Goal: Information Seeking & Learning: Check status

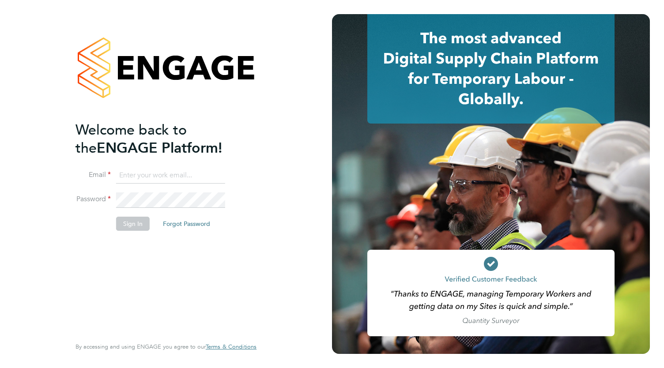
type input "Bianca.manser@wearehowells.co.uk"
click at [224, 250] on div "Welcome back to the ENGAGE Platform! Email Bianca.manser@wearehowells.co.uk Pas…" at bounding box center [162, 228] width 172 height 215
click at [136, 220] on button "Sign In" at bounding box center [133, 224] width 34 height 14
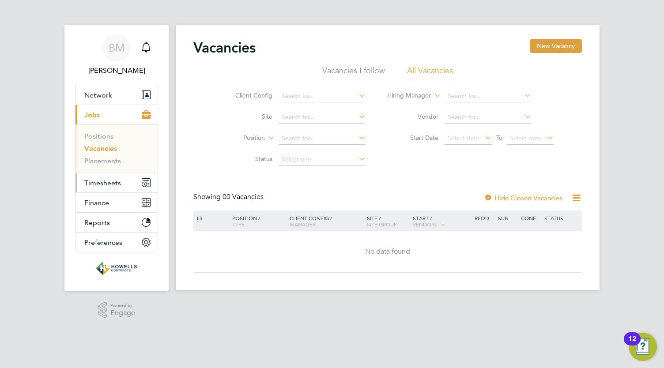
click at [108, 182] on span "Timesheets" at bounding box center [102, 183] width 37 height 8
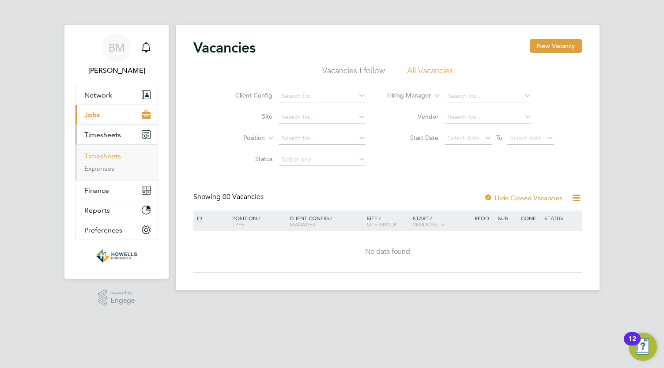
click at [101, 158] on link "Timesheets" at bounding box center [102, 156] width 37 height 8
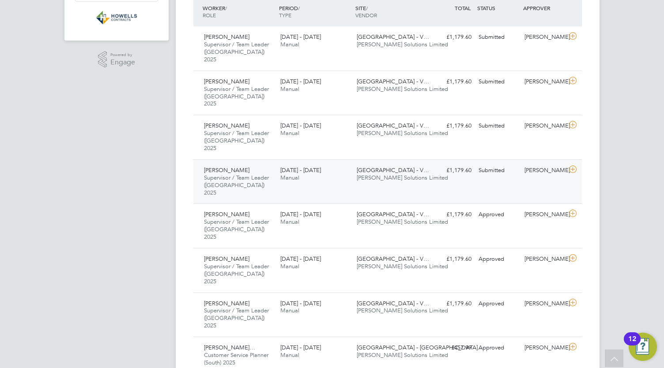
click at [311, 163] on div "5 - 11 Jul 2025 Manual" at bounding box center [315, 174] width 76 height 22
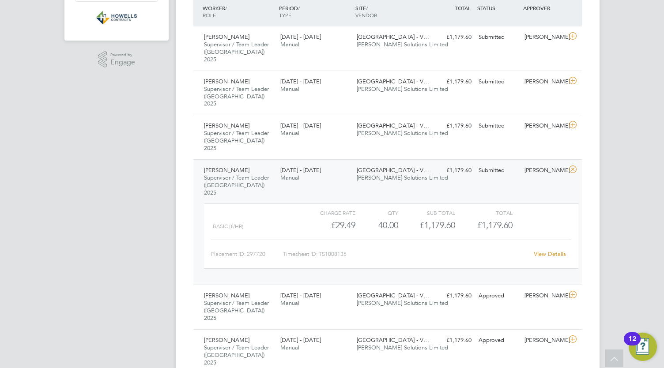
click at [552, 250] on link "View Details" at bounding box center [550, 254] width 32 height 8
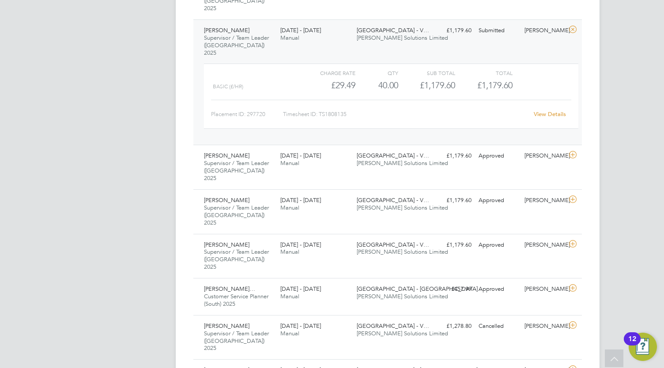
scroll to position [380, 0]
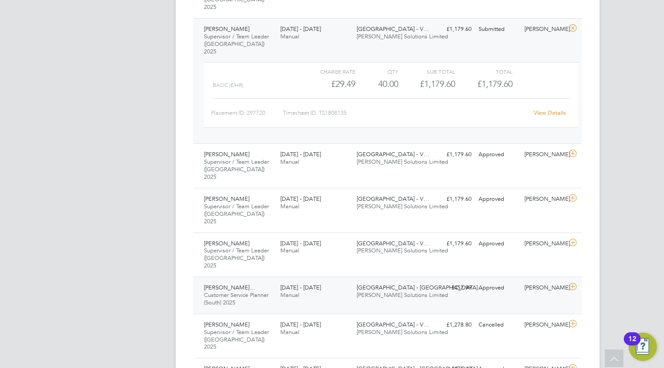
click at [321, 284] on span "26 Jul - 1 Aug 2025" at bounding box center [301, 288] width 41 height 8
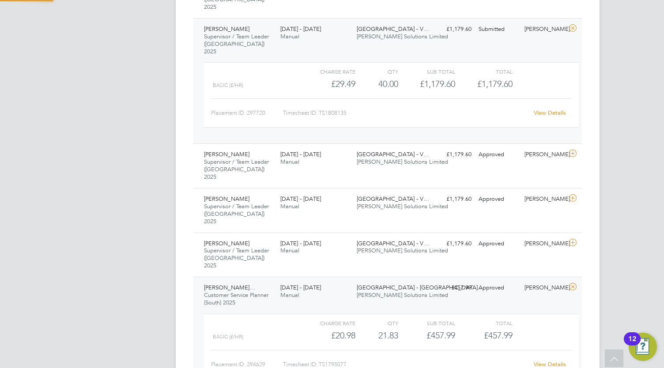
scroll to position [15, 86]
click at [549, 361] on link "View Details" at bounding box center [550, 365] width 32 height 8
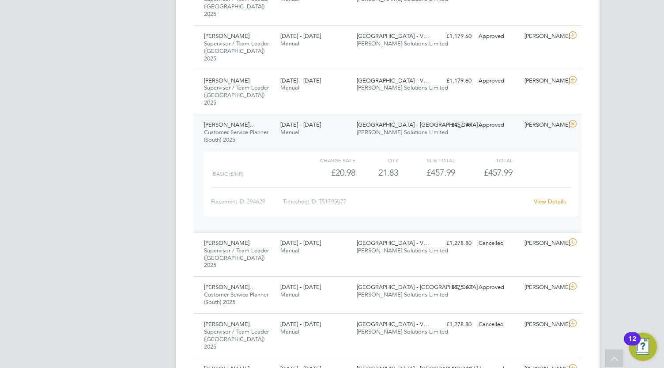
scroll to position [544, 0]
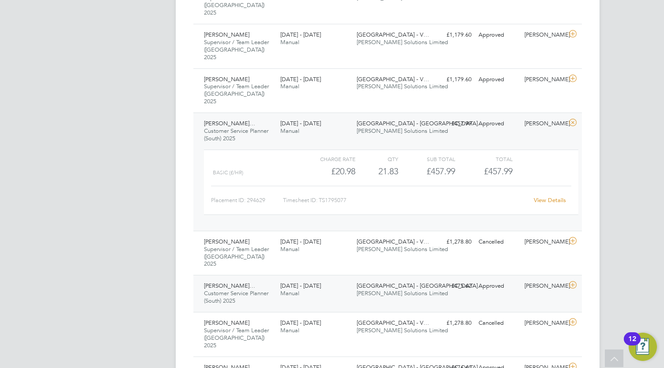
click at [398, 275] on div "Natasha Gabriella Von-T… Customer Service Planner (South) 2025 19 - 25 Jul 2025…" at bounding box center [388, 293] width 389 height 37
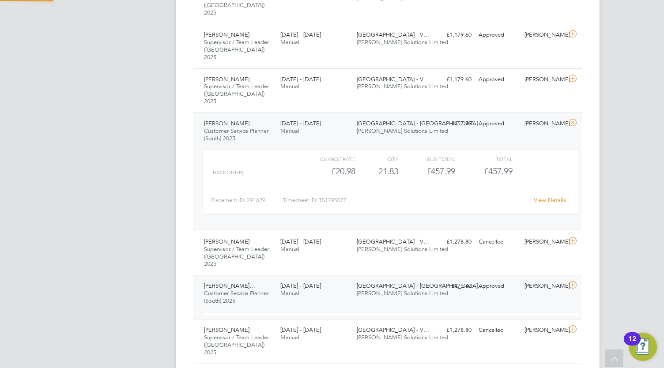
scroll to position [15, 86]
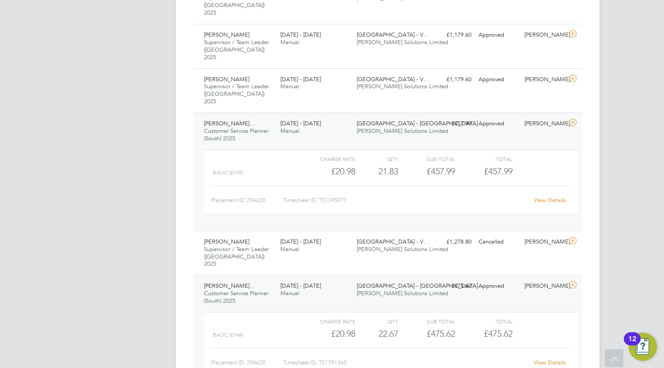
click at [556, 359] on link "View Details" at bounding box center [550, 363] width 32 height 8
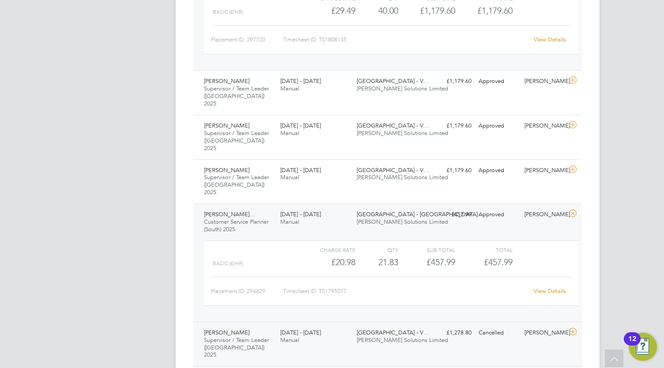
scroll to position [454, 0]
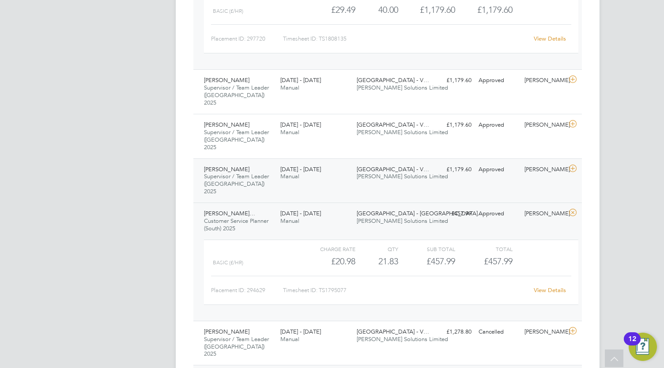
click at [400, 173] on span "[PERSON_NAME] Solutions Limited" at bounding box center [402, 177] width 91 height 8
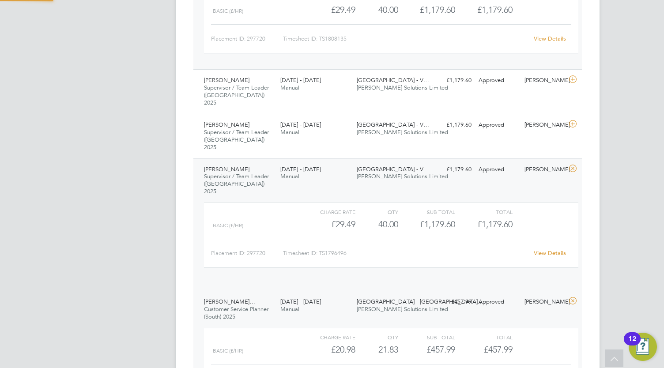
scroll to position [15, 86]
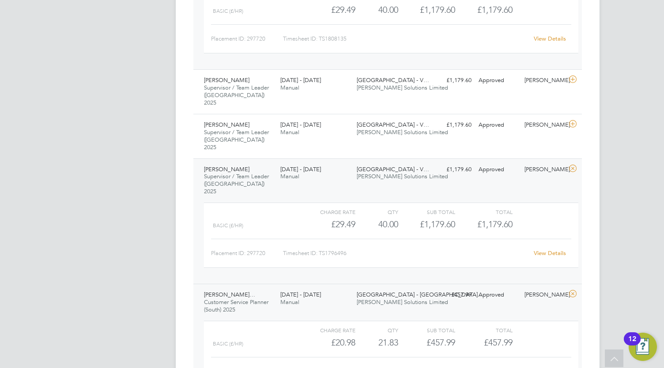
click at [552, 250] on link "View Details" at bounding box center [550, 254] width 32 height 8
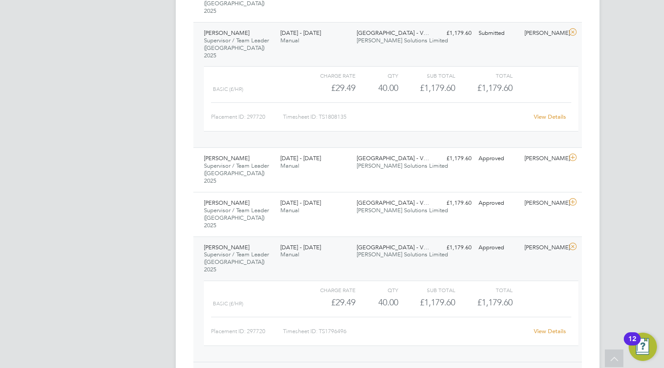
scroll to position [378, 0]
click at [510, 194] on div "Approved" at bounding box center [498, 201] width 46 height 15
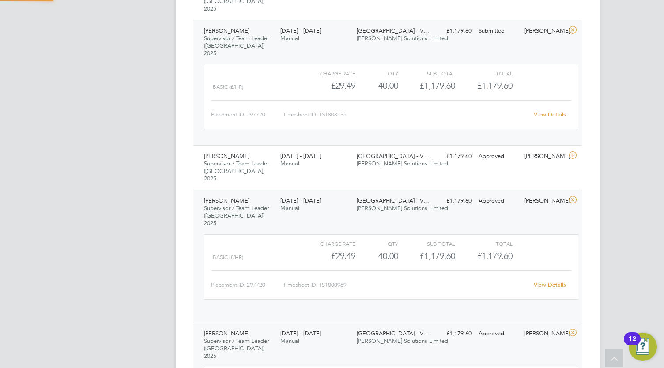
scroll to position [15, 86]
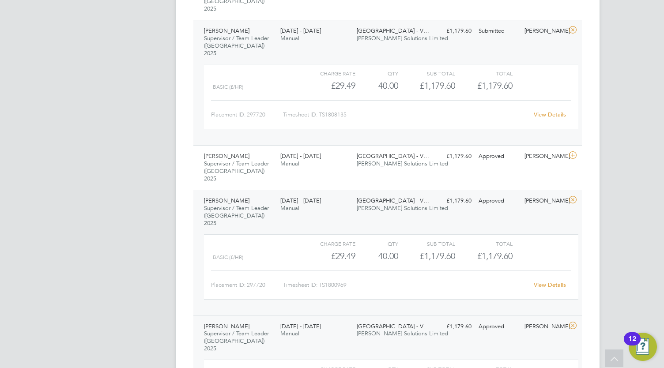
click at [550, 281] on link "View Details" at bounding box center [550, 285] width 32 height 8
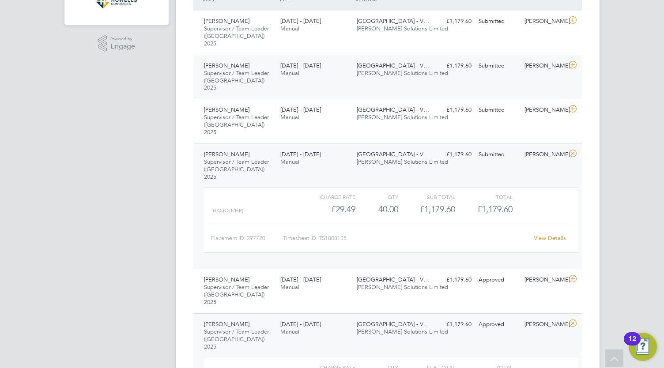
scroll to position [269, 0]
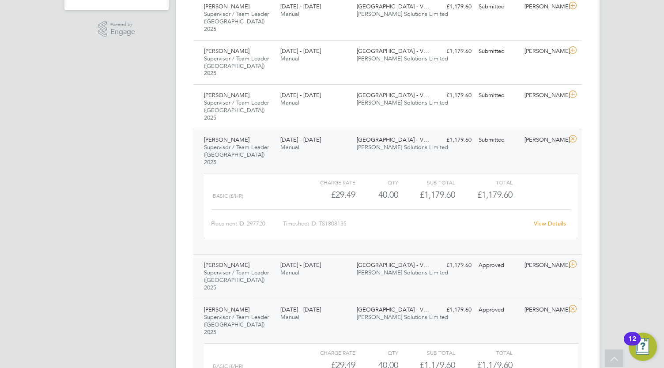
click at [434, 258] on div "£1,179.60 Approved" at bounding box center [452, 265] width 46 height 15
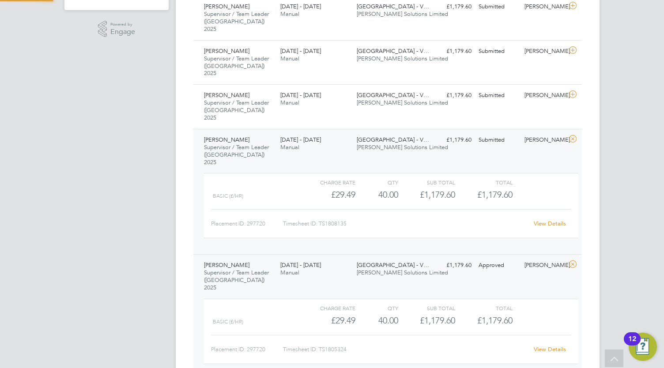
scroll to position [15, 86]
click at [551, 346] on link "View Details" at bounding box center [550, 350] width 32 height 8
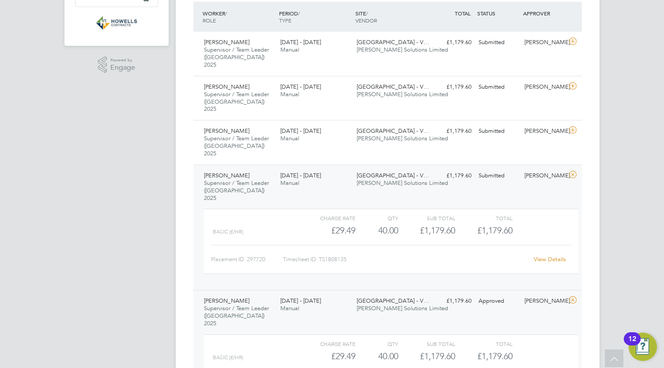
scroll to position [229, 0]
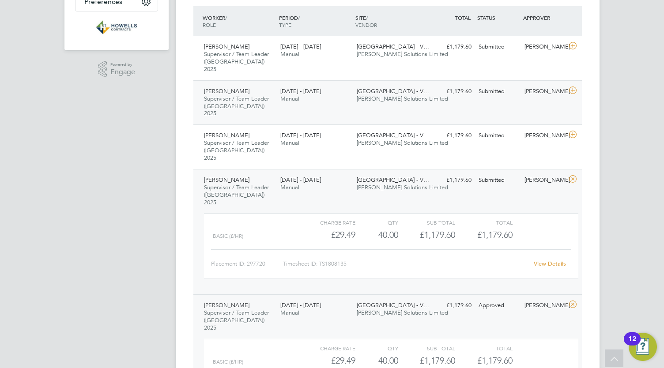
click at [414, 87] on span "Welwyn Garden City - V…" at bounding box center [393, 91] width 72 height 8
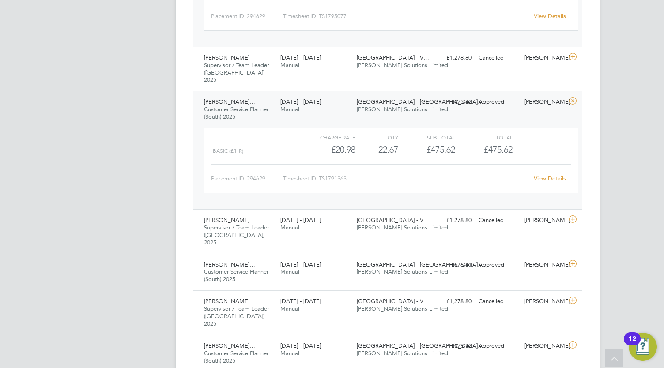
scroll to position [1053, 0]
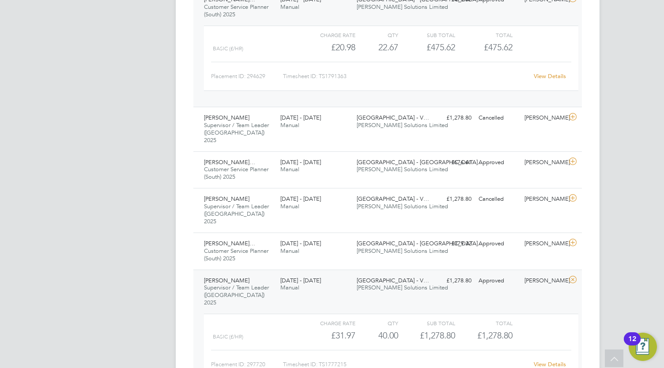
scroll to position [1157, 0]
click at [544, 360] on link "View Details" at bounding box center [550, 364] width 32 height 8
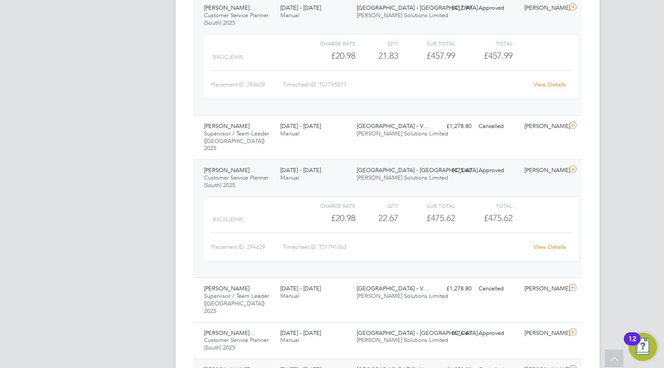
scroll to position [987, 0]
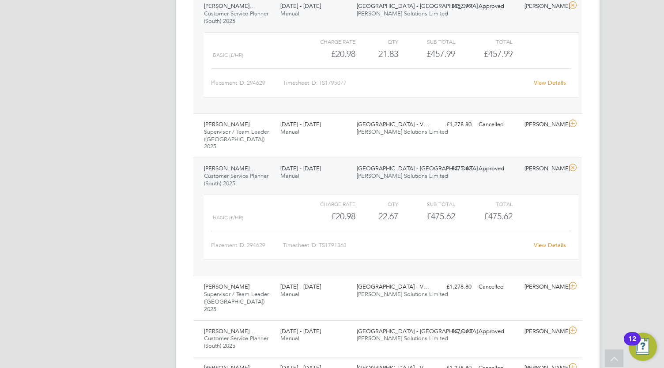
click at [573, 164] on icon at bounding box center [573, 167] width 11 height 7
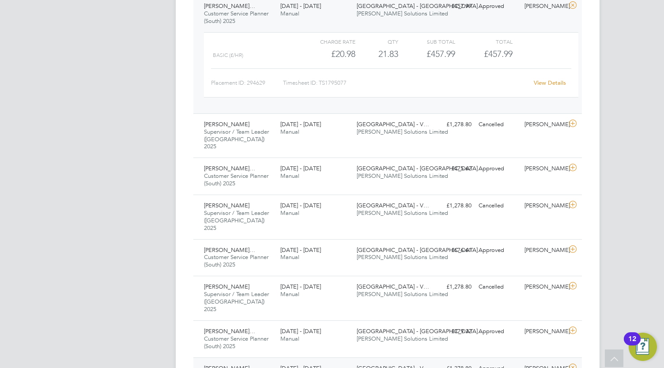
click at [581, 362] on div at bounding box center [574, 369] width 15 height 14
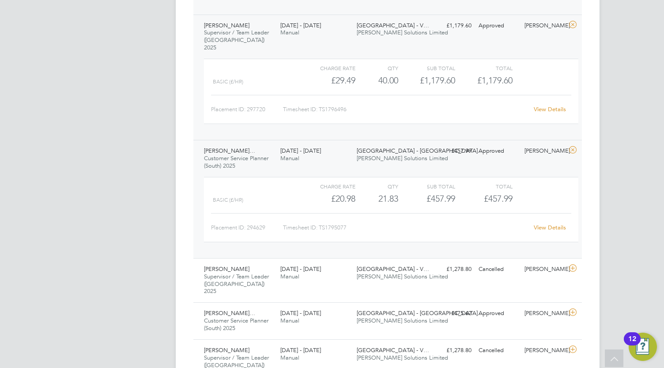
scroll to position [819, 0]
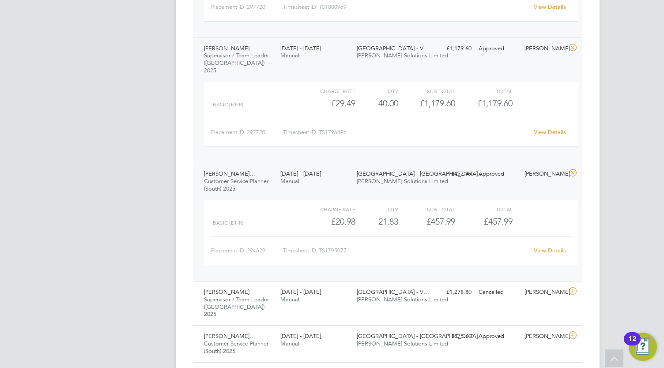
click at [579, 167] on div at bounding box center [574, 174] width 15 height 14
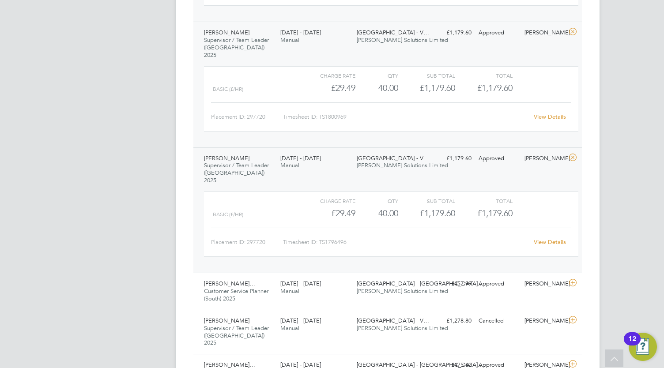
click at [573, 154] on icon at bounding box center [573, 157] width 11 height 7
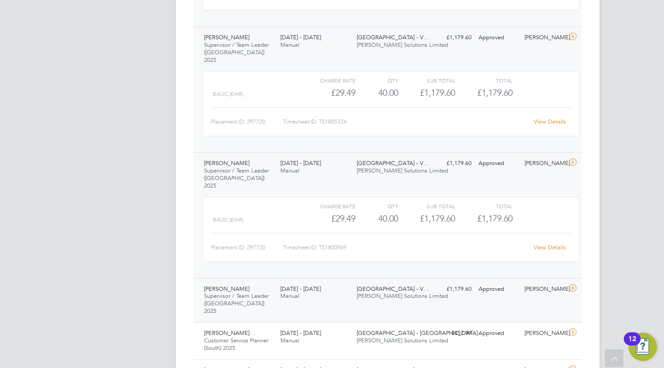
scroll to position [577, 0]
click at [573, 160] on icon at bounding box center [573, 163] width 11 height 7
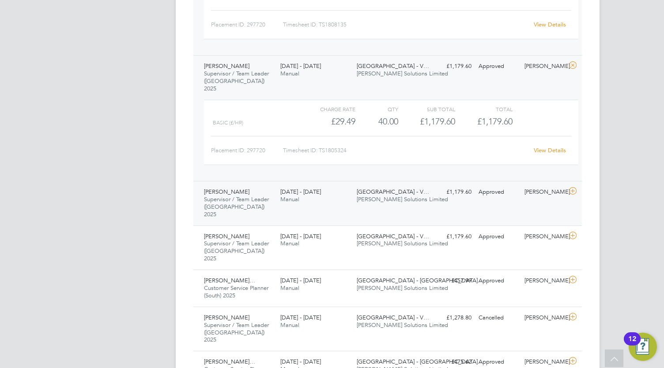
scroll to position [479, 0]
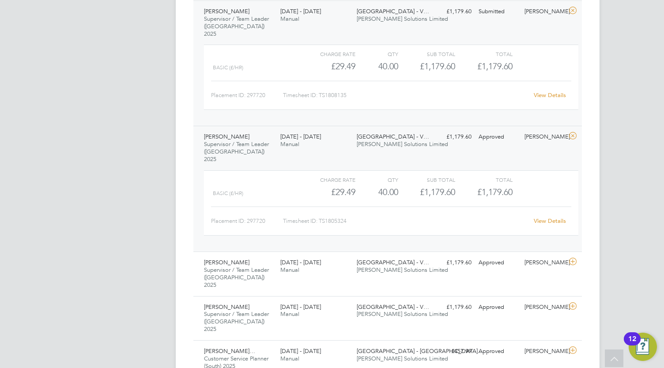
click at [575, 130] on div at bounding box center [574, 137] width 15 height 14
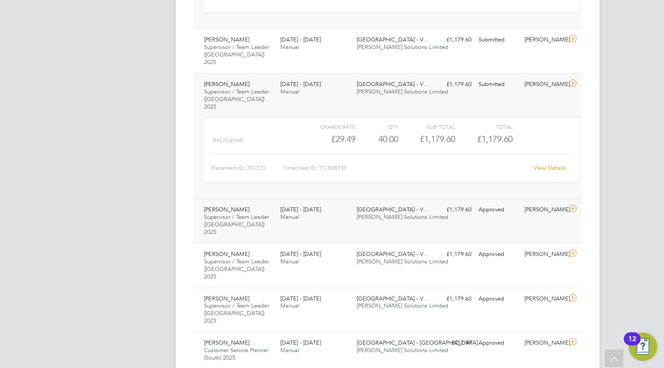
scroll to position [407, 0]
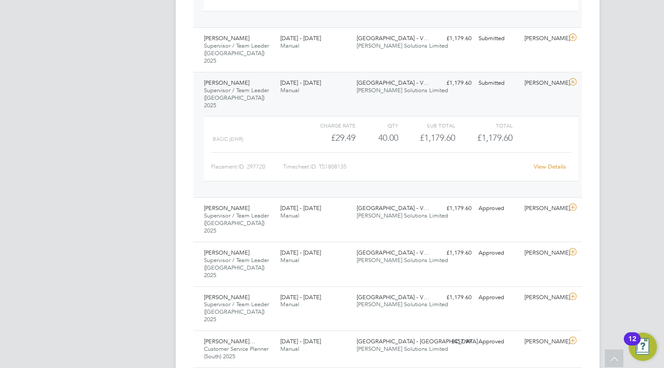
click at [574, 79] on icon at bounding box center [573, 82] width 11 height 7
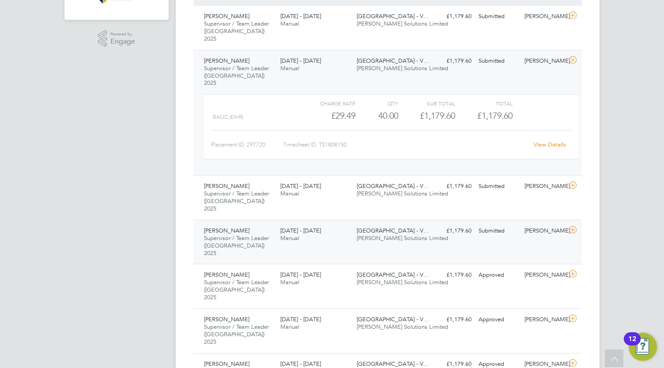
scroll to position [259, 0]
click at [575, 57] on icon at bounding box center [573, 60] width 11 height 7
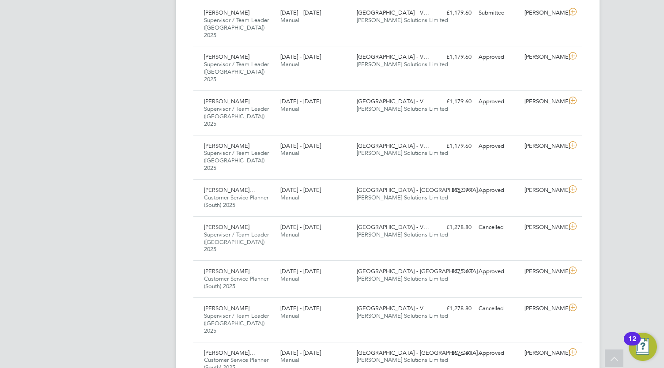
scroll to position [396, 0]
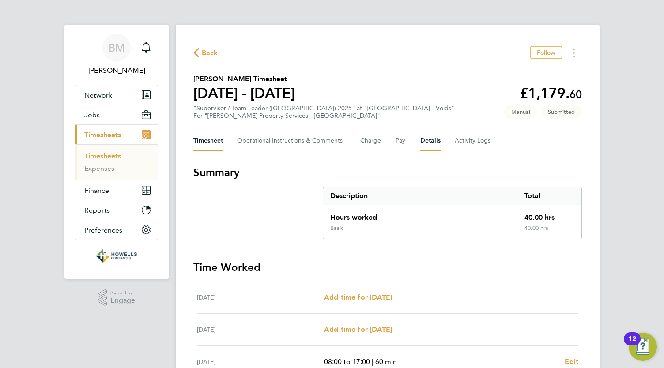
click at [428, 142] on button "Details" at bounding box center [431, 140] width 20 height 21
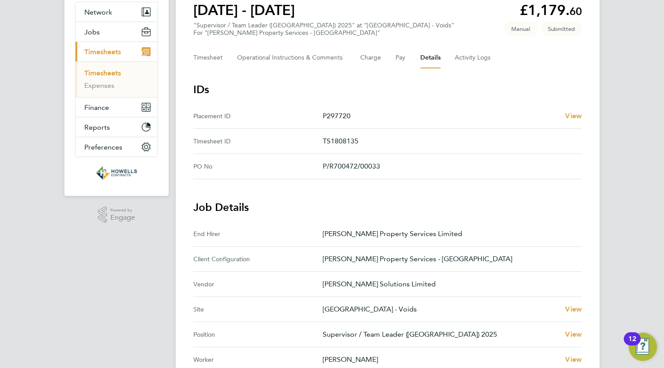
scroll to position [82, 0]
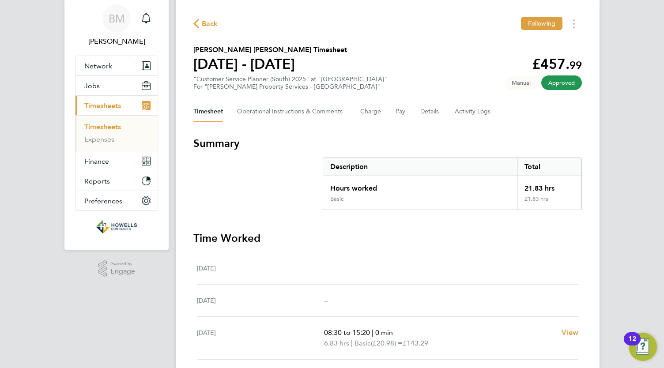
scroll to position [2, 0]
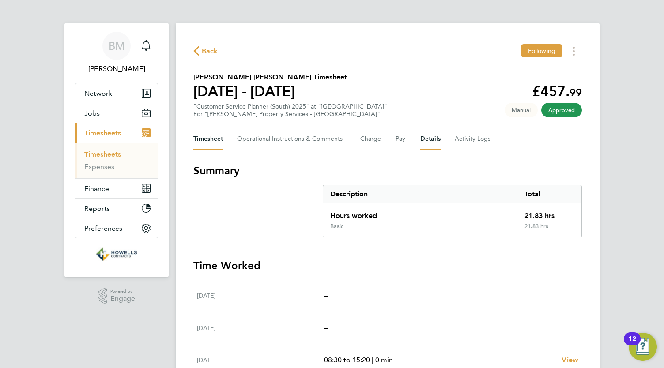
click at [429, 142] on button "Details" at bounding box center [431, 139] width 20 height 21
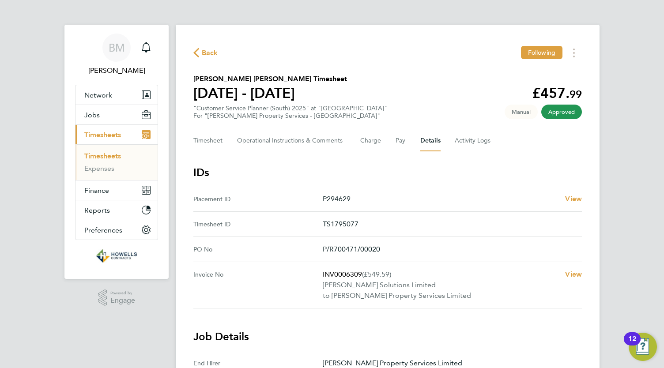
drag, startPoint x: 363, startPoint y: 274, endPoint x: 318, endPoint y: 273, distance: 45.1
click at [318, 276] on No-label "Invoice No" at bounding box center [258, 285] width 129 height 32
drag, startPoint x: 323, startPoint y: 273, endPoint x: 363, endPoint y: 272, distance: 40.2
click at [363, 272] on p "INV0006309 (£549.59)" at bounding box center [440, 274] width 235 height 11
copy p "INV0006309"
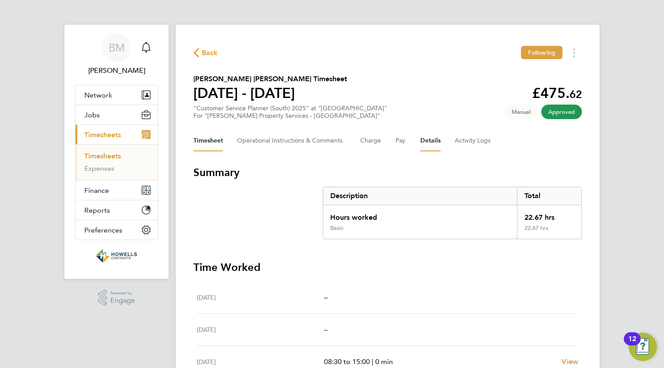
click at [435, 142] on button "Details" at bounding box center [431, 140] width 20 height 21
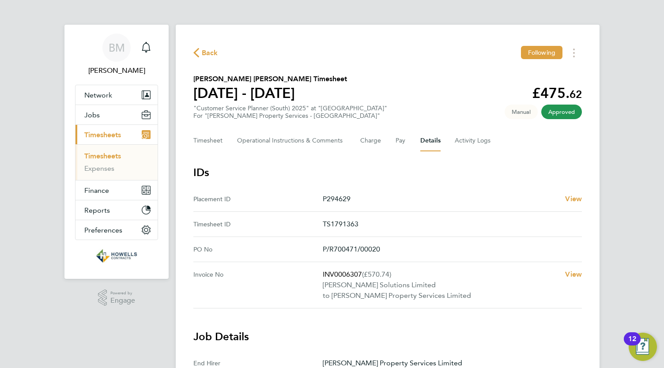
drag, startPoint x: 361, startPoint y: 274, endPoint x: 324, endPoint y: 274, distance: 37.1
click at [324, 274] on p "INV0006307 (£570.74)" at bounding box center [440, 274] width 235 height 11
copy p "INV0006307"
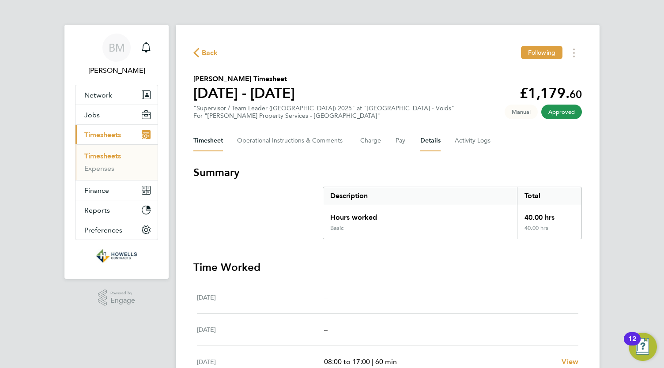
click at [435, 140] on button "Details" at bounding box center [431, 140] width 20 height 21
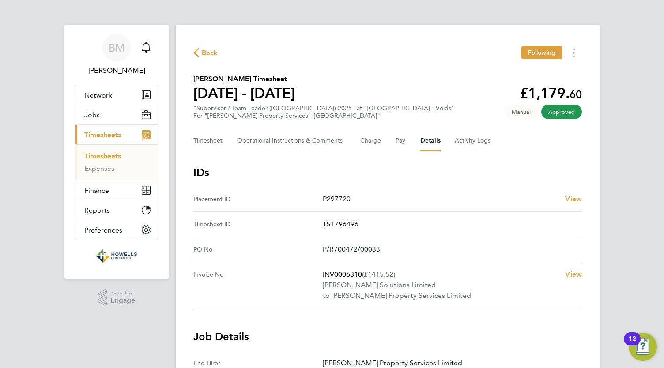
drag, startPoint x: 362, startPoint y: 273, endPoint x: 307, endPoint y: 272, distance: 55.3
click at [307, 272] on No "Invoice No INV0006310 (£1415.52) [PERSON_NAME] Solutions Limited to [PERSON_NAM…" at bounding box center [388, 285] width 389 height 46
copy No "INV0006310"
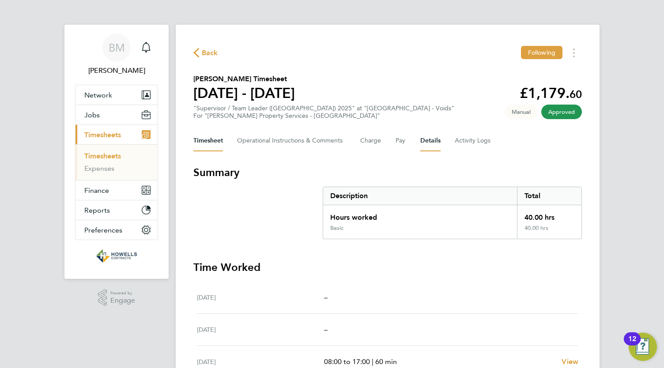
click at [436, 145] on button "Details" at bounding box center [431, 140] width 20 height 21
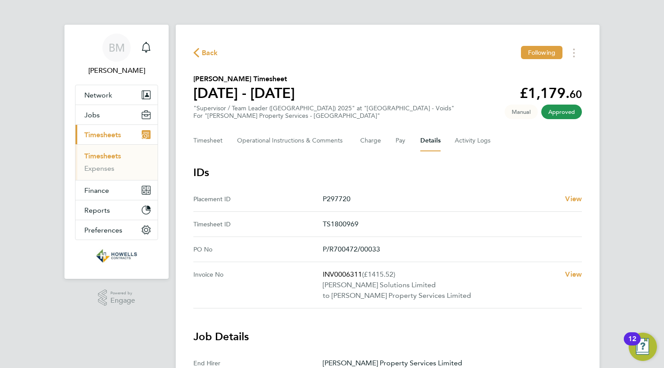
drag, startPoint x: 361, startPoint y: 276, endPoint x: 312, endPoint y: 273, distance: 49.2
drag, startPoint x: 312, startPoint y: 273, endPoint x: 324, endPoint y: 277, distance: 13.1
click at [324, 277] on p "INV0006311 (£1415.52)" at bounding box center [440, 274] width 235 height 11
drag, startPoint x: 323, startPoint y: 272, endPoint x: 360, endPoint y: 276, distance: 37.3
click at [360, 276] on p "INV0006311 (£1415.52)" at bounding box center [440, 274] width 235 height 11
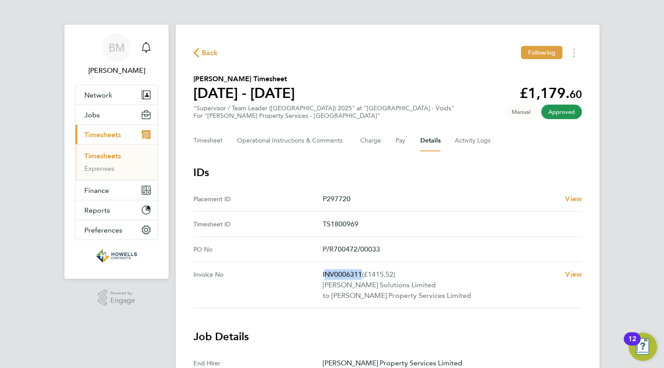
copy p "INV000631"
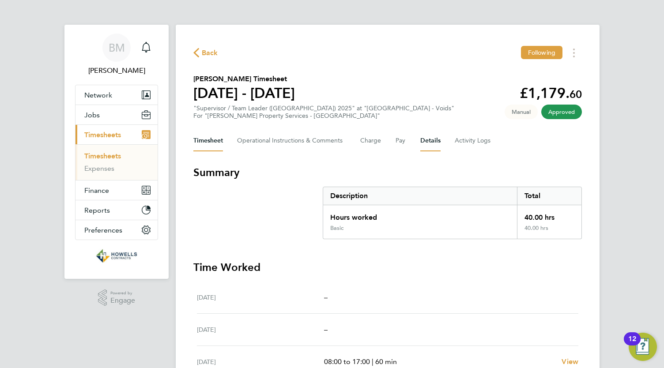
click at [435, 141] on button "Details" at bounding box center [431, 140] width 20 height 21
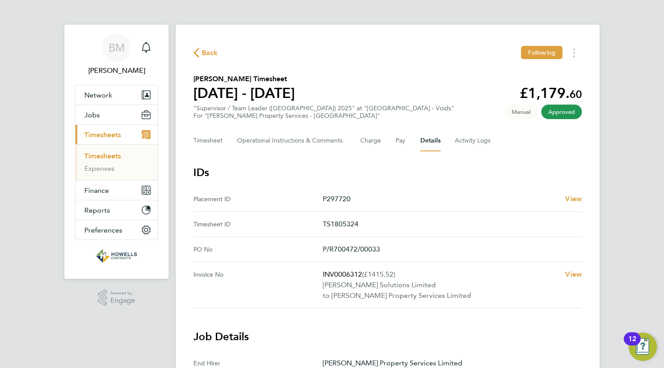
drag, startPoint x: 362, startPoint y: 273, endPoint x: 317, endPoint y: 271, distance: 44.7
click at [317, 271] on No "Invoice No INV0006312 (£1415.52) Howells Solutions Limited to Morgan Sindall Pr…" at bounding box center [388, 285] width 389 height 46
copy No "INV0006312"
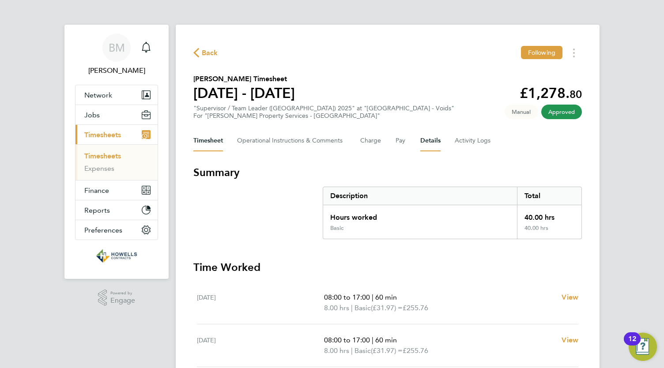
click at [431, 145] on button "Details" at bounding box center [431, 140] width 20 height 21
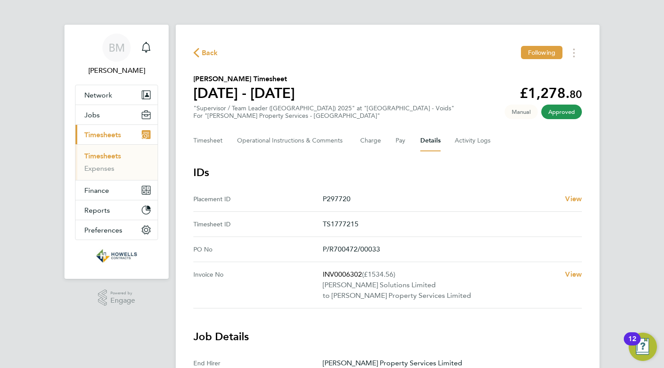
drag, startPoint x: 361, startPoint y: 273, endPoint x: 316, endPoint y: 274, distance: 44.6
click at [316, 274] on No "Invoice No INV0006302 (£1534.56) [PERSON_NAME] Solutions Limited to [PERSON_NAM…" at bounding box center [388, 285] width 389 height 46
copy No "INV0006302"
